Goal: Navigation & Orientation: Find specific page/section

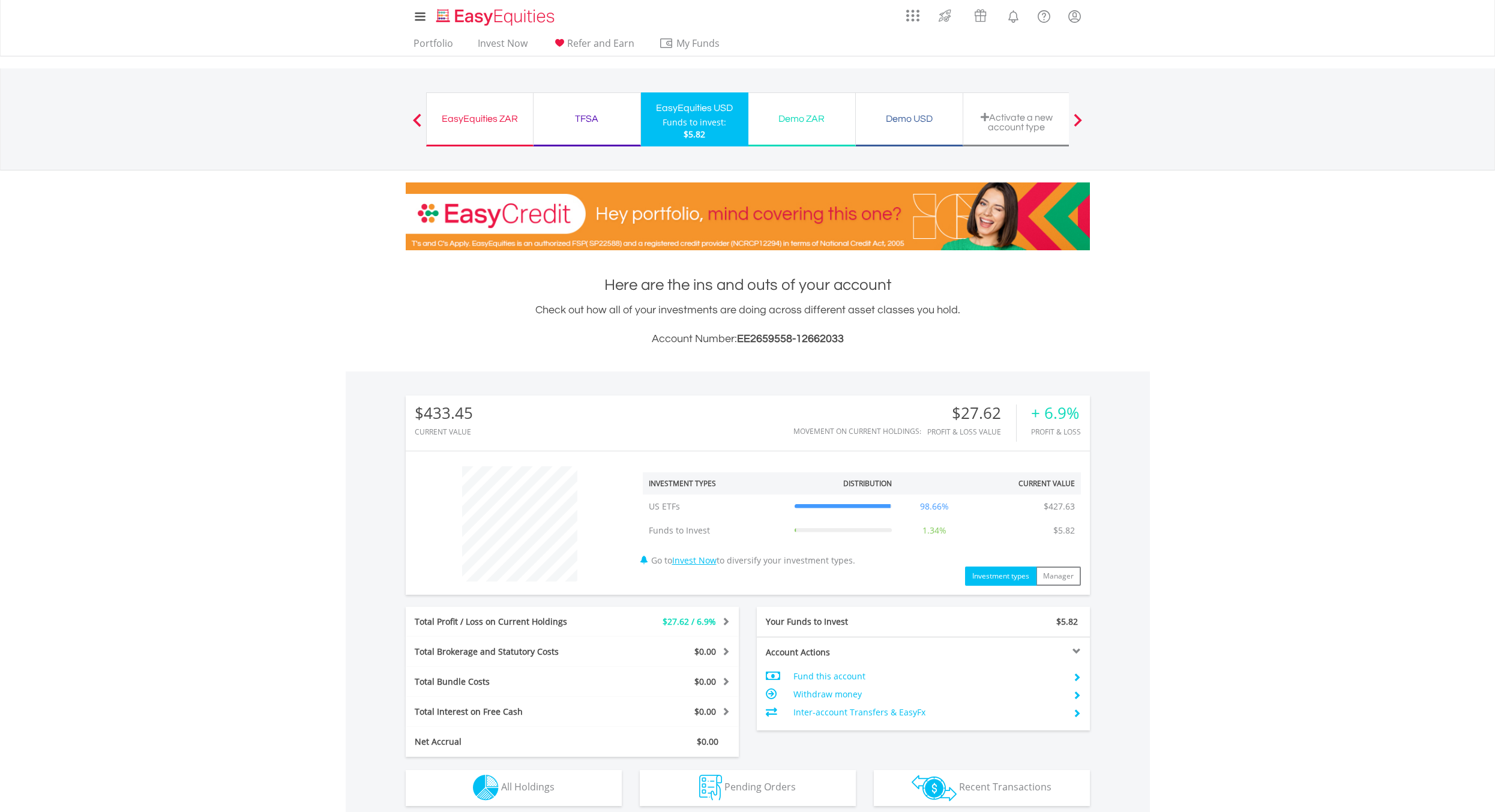
scroll to position [115, 228]
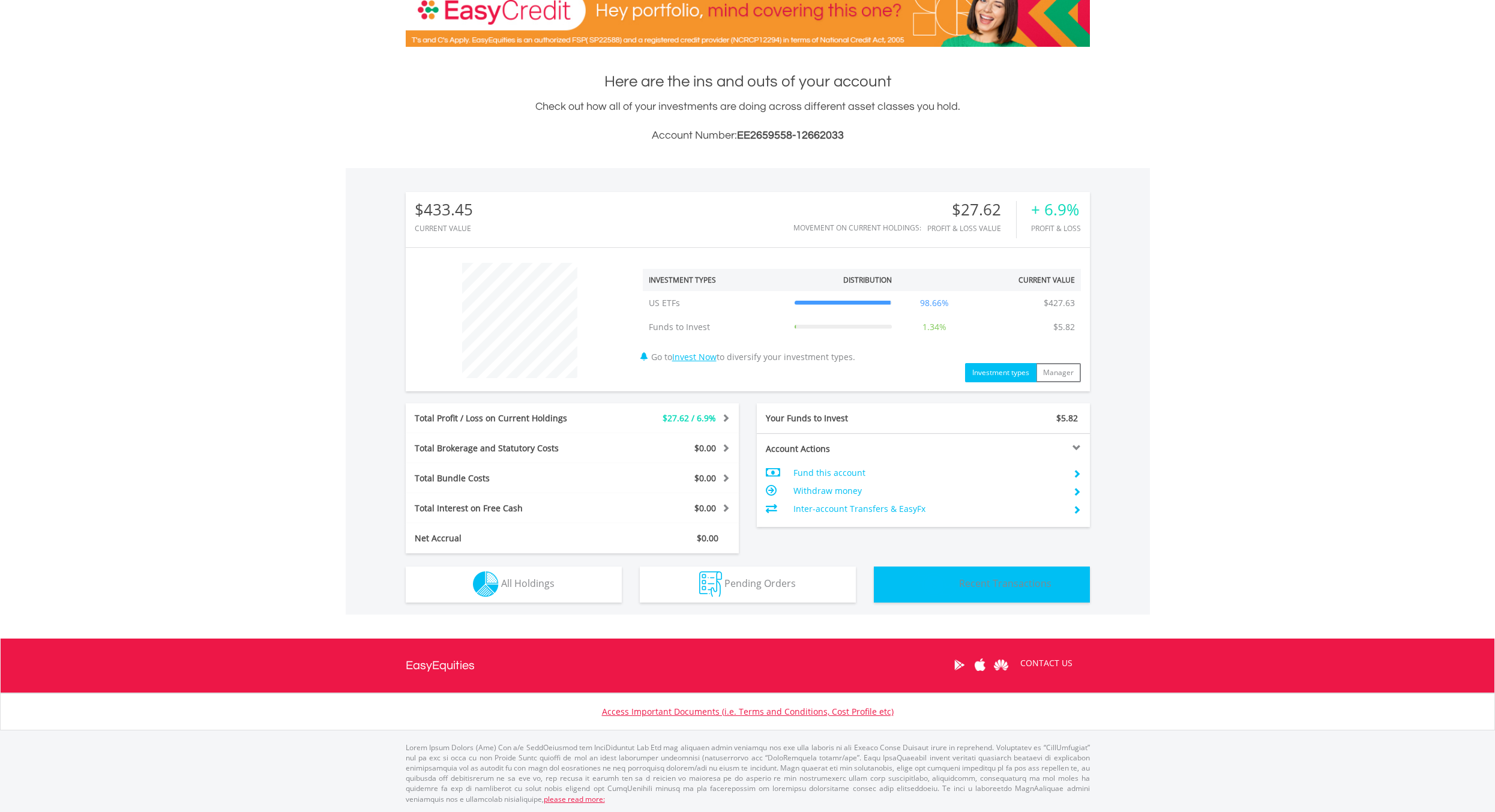
click at [954, 573] on img "button" at bounding box center [934, 584] width 45 height 26
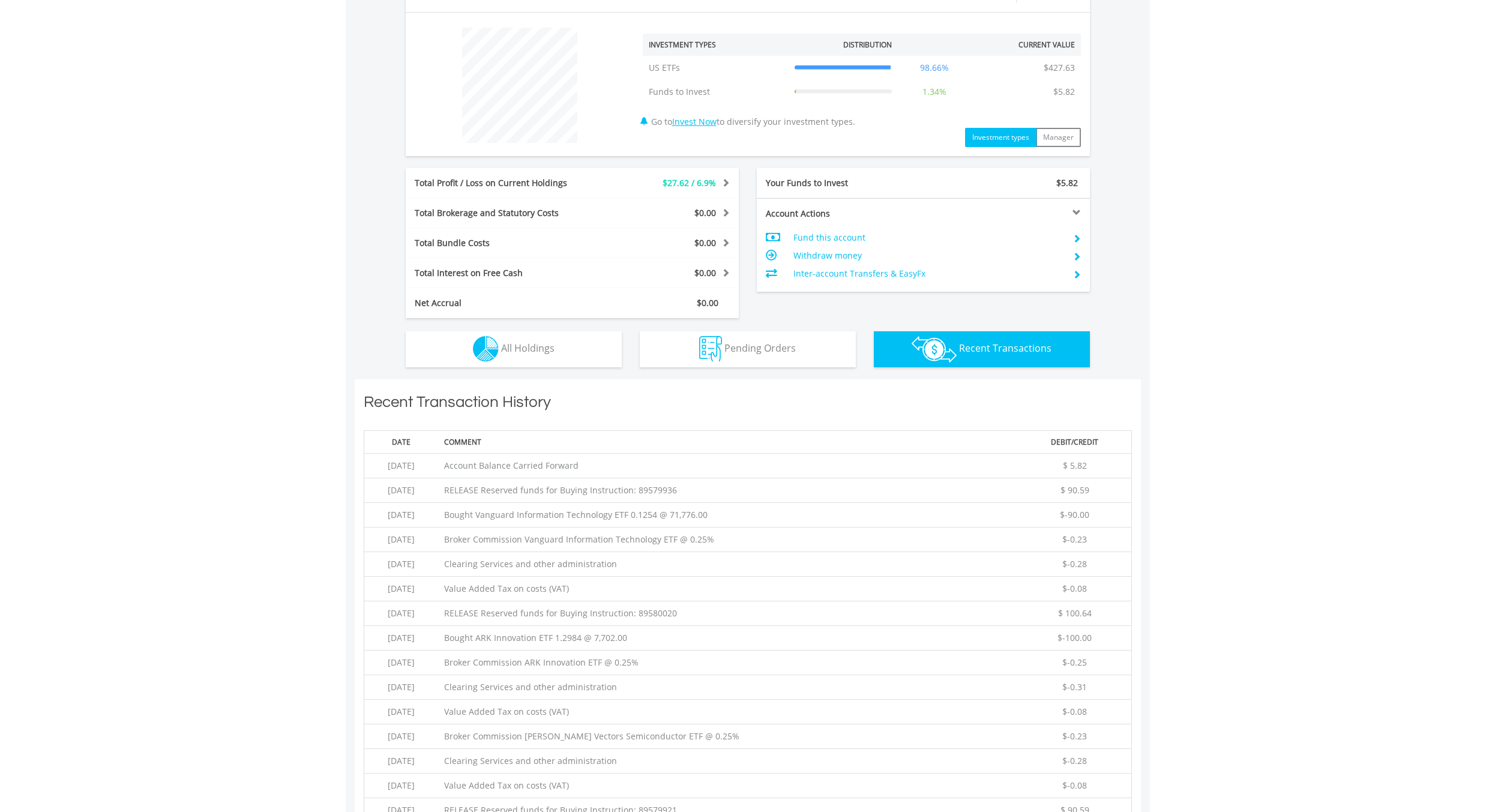
scroll to position [397, 0]
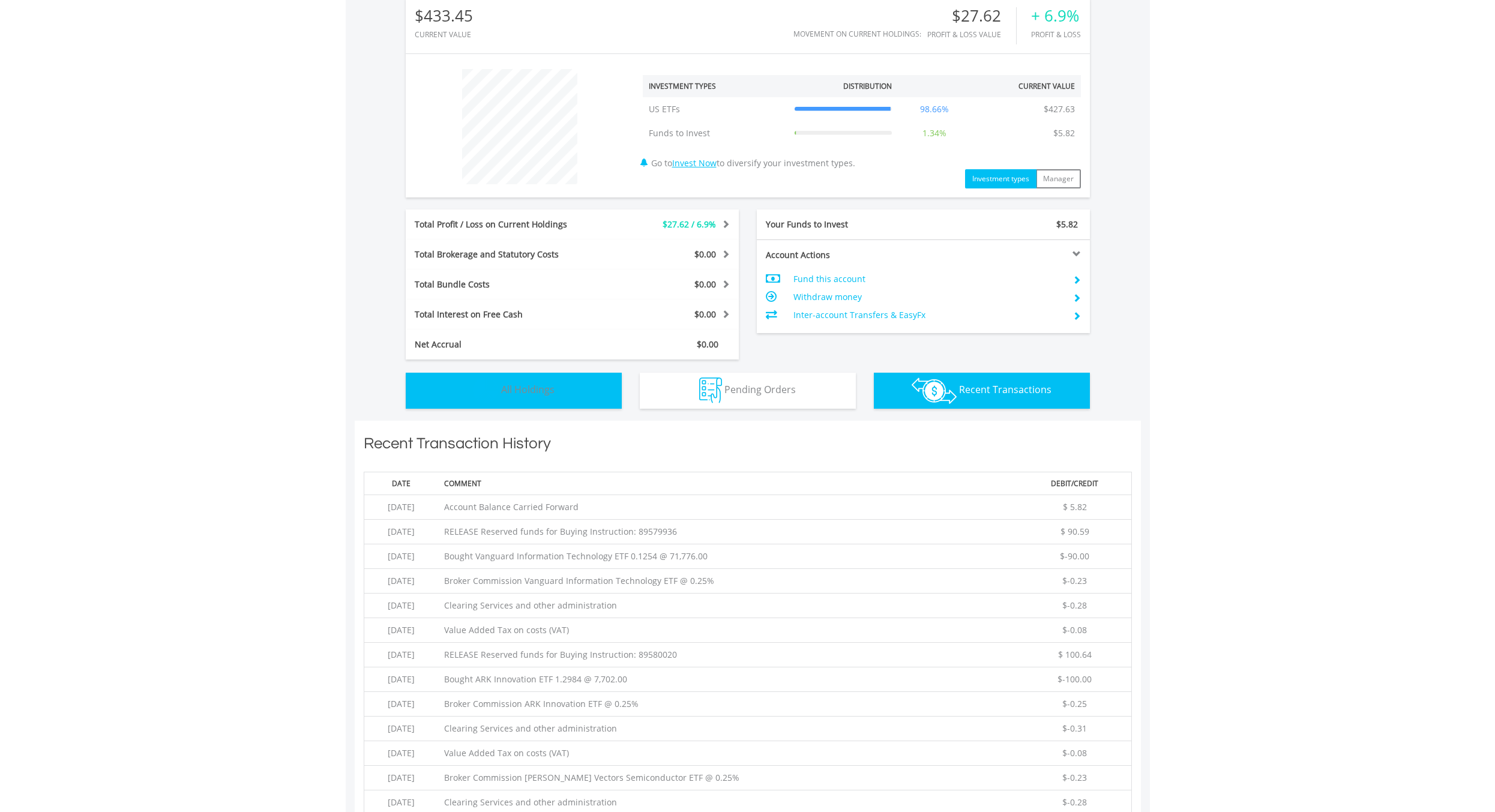
click at [547, 389] on span "All Holdings" at bounding box center [528, 389] width 54 height 13
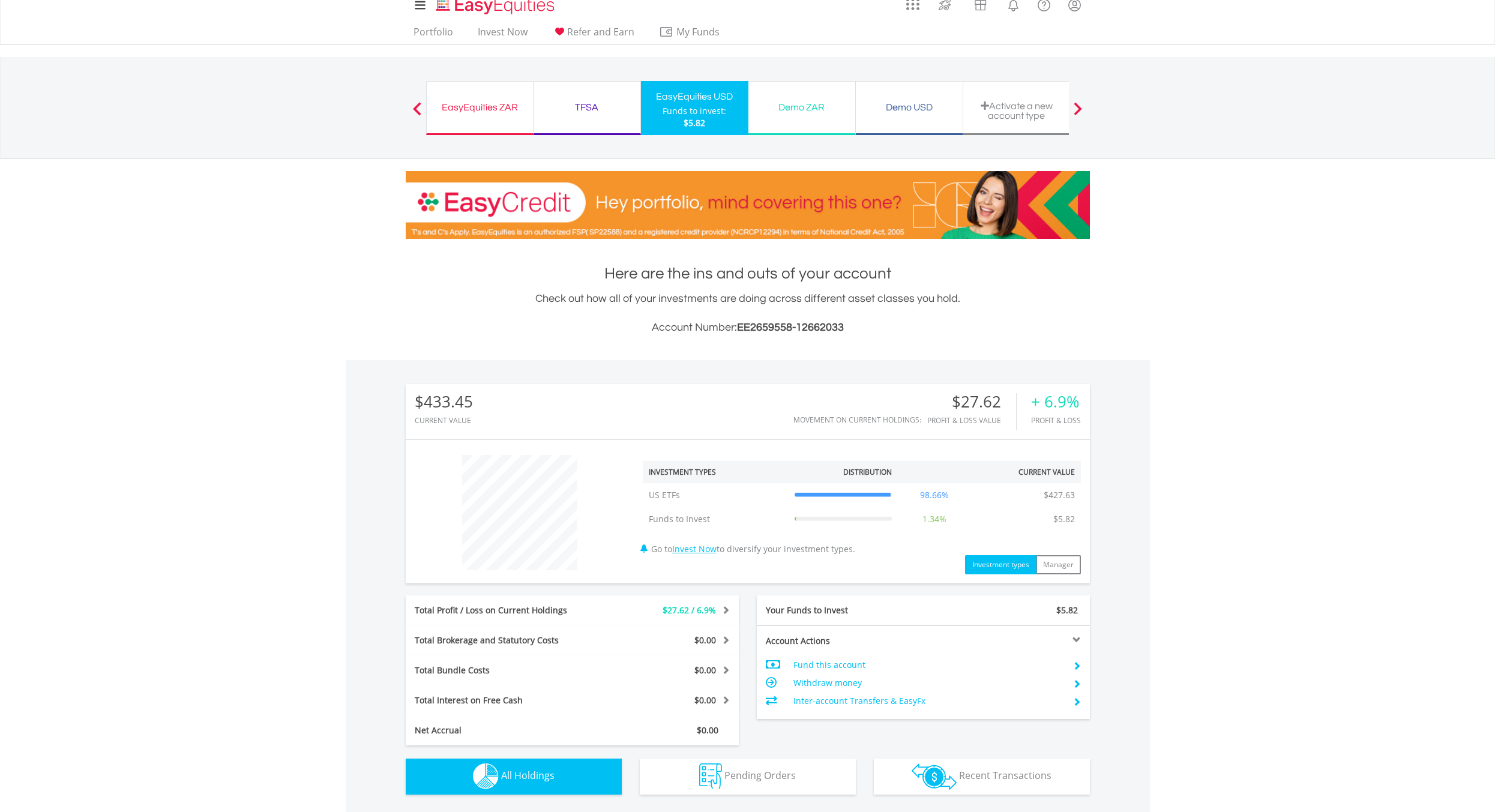
scroll to position [0, 0]
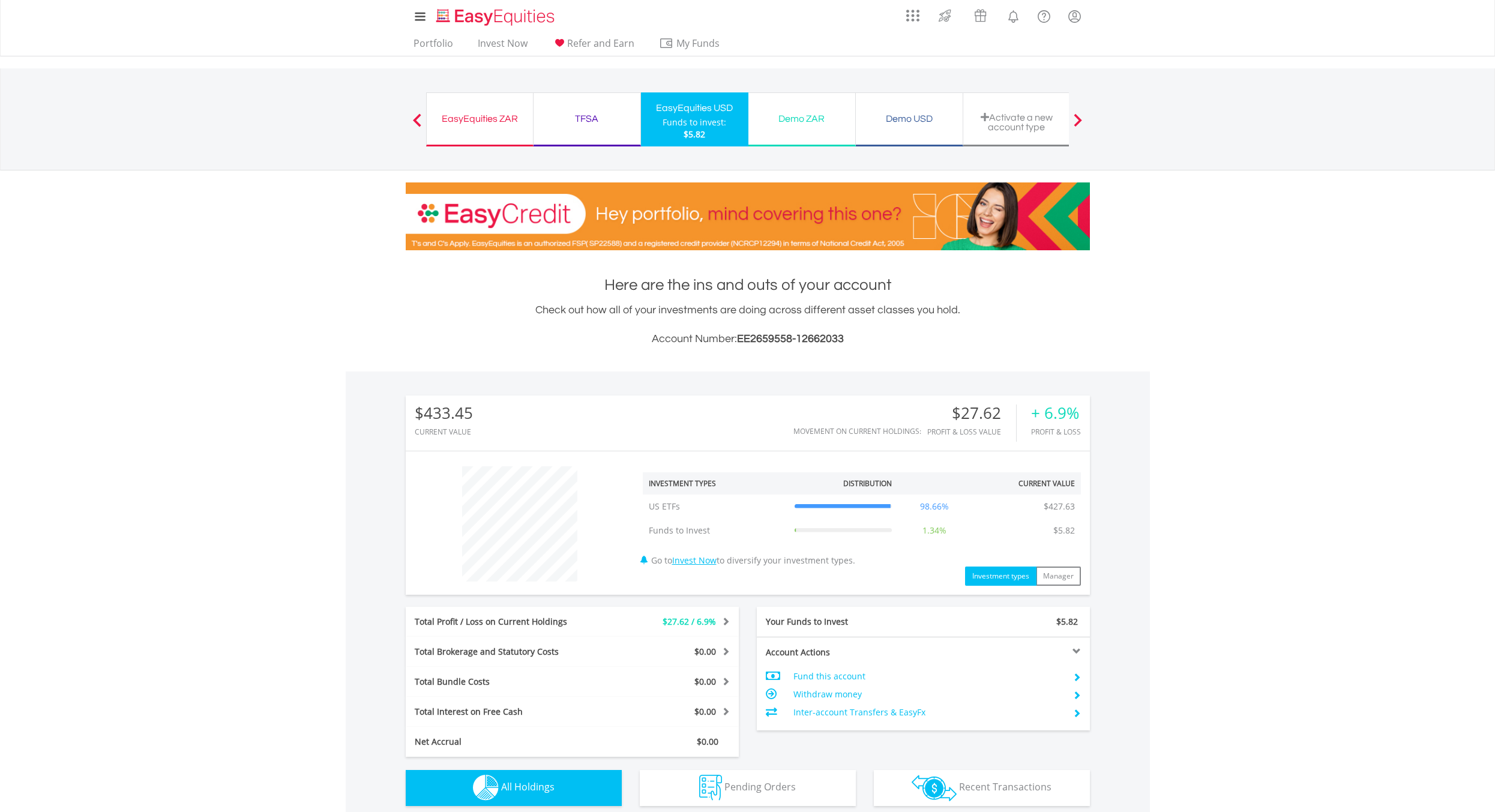
click at [584, 116] on div "TFSA" at bounding box center [586, 119] width 92 height 17
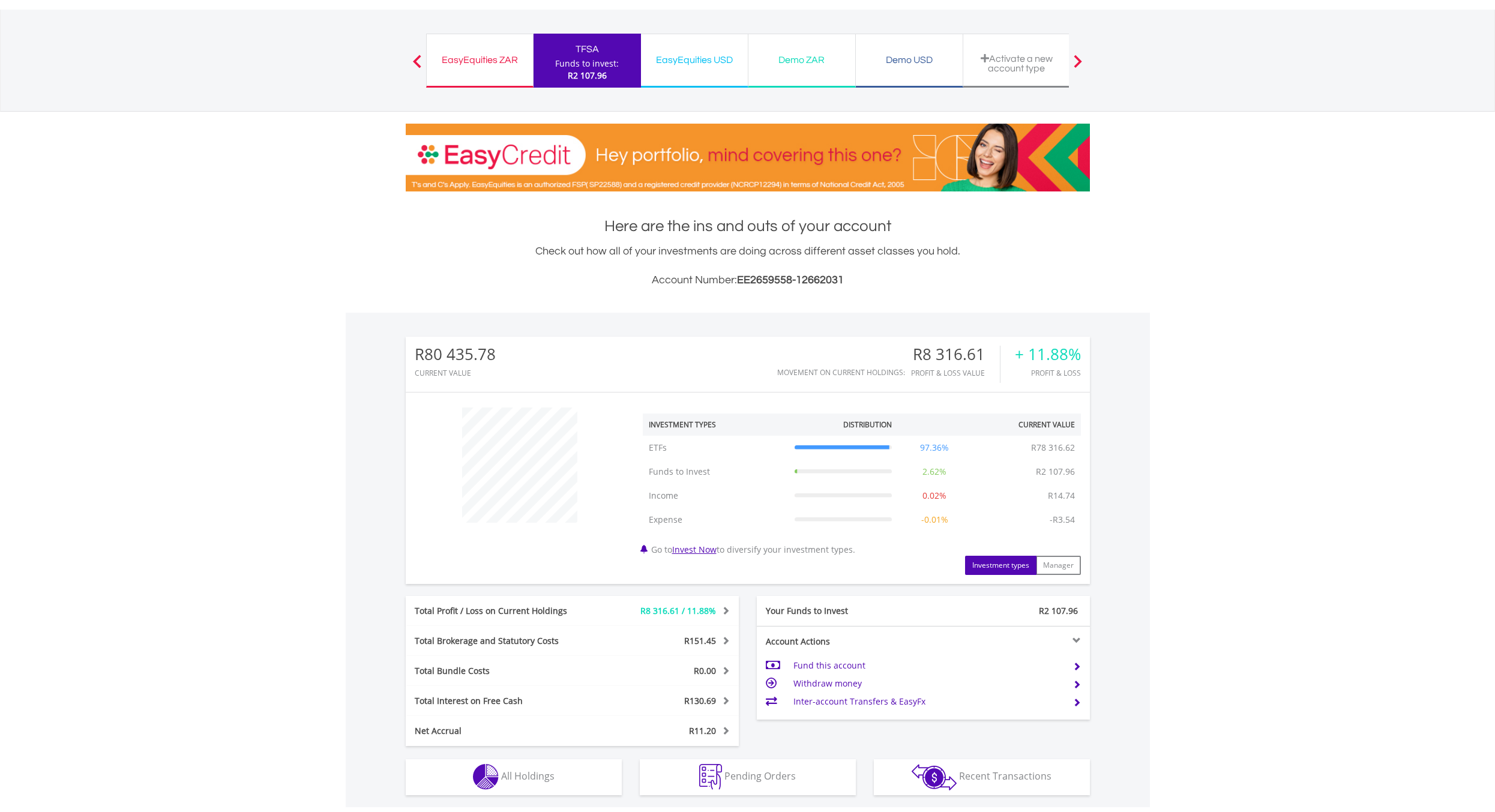
scroll to position [240, 0]
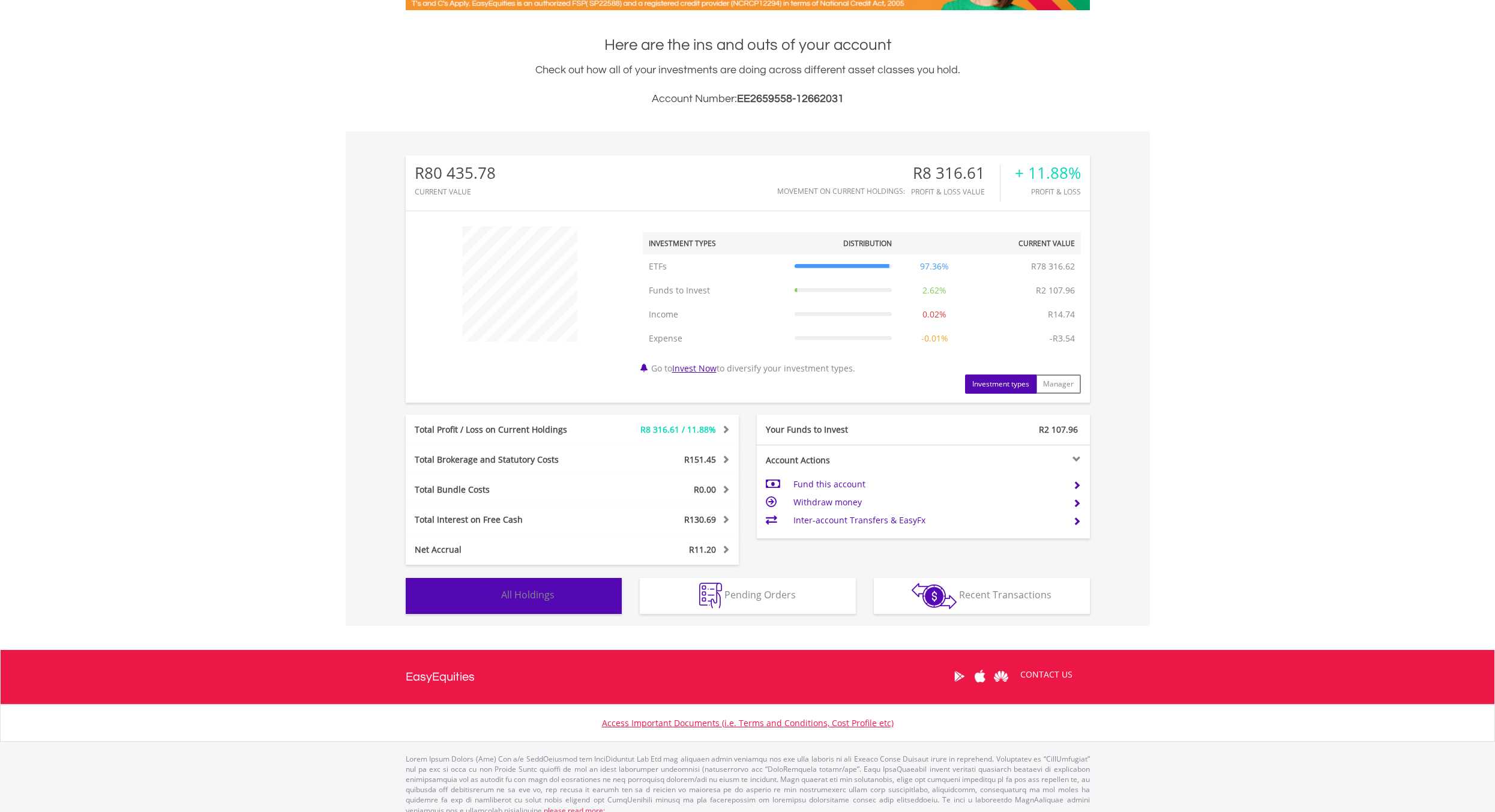
click at [556, 590] on button "Holdings All Holdings" at bounding box center [514, 595] width 216 height 36
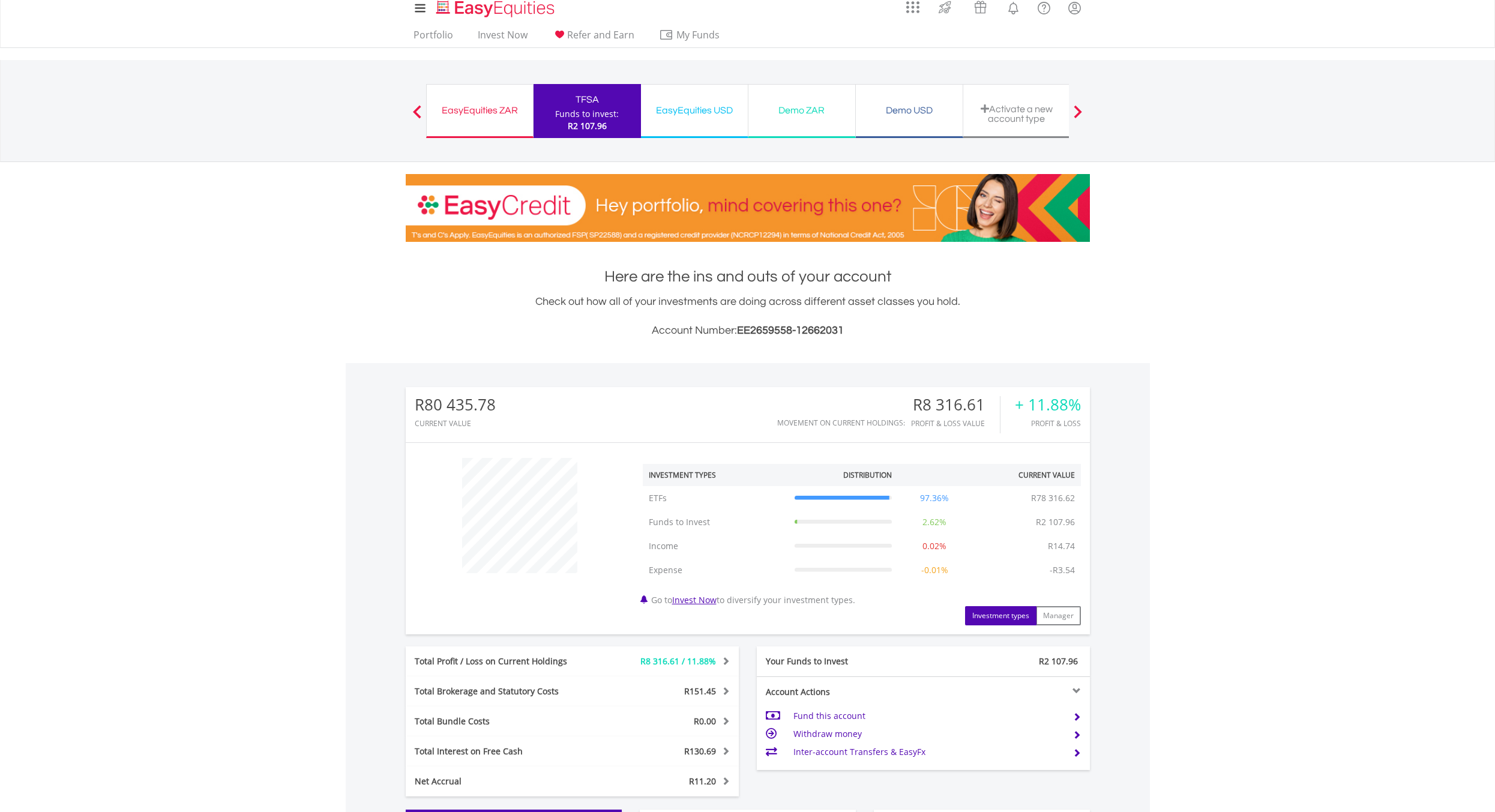
scroll to position [0, 0]
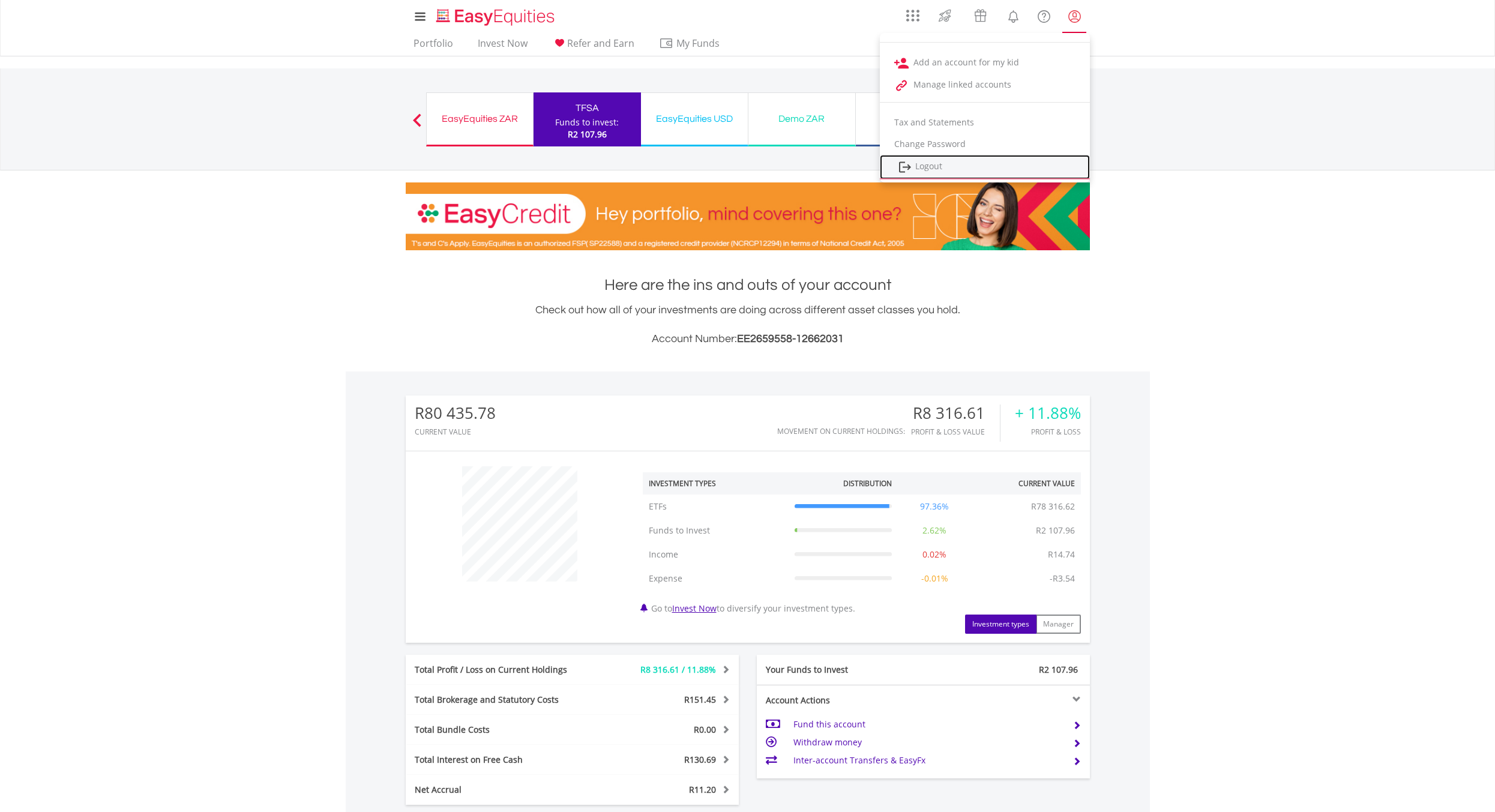
click at [943, 169] on link "Logout" at bounding box center [984, 168] width 210 height 25
